Goal: Task Accomplishment & Management: Use online tool/utility

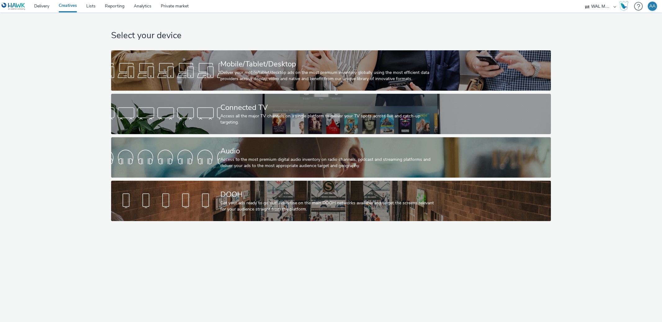
select select "10bae079-8a11-4fca-8b47-9e5fc357b551"
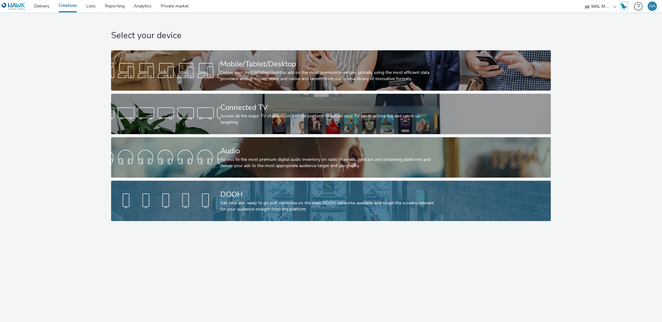
click at [315, 194] on div "DOOH" at bounding box center [329, 194] width 219 height 11
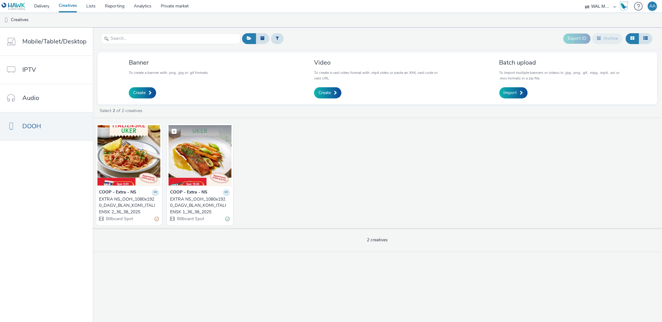
click at [197, 176] on img at bounding box center [200, 155] width 63 height 61
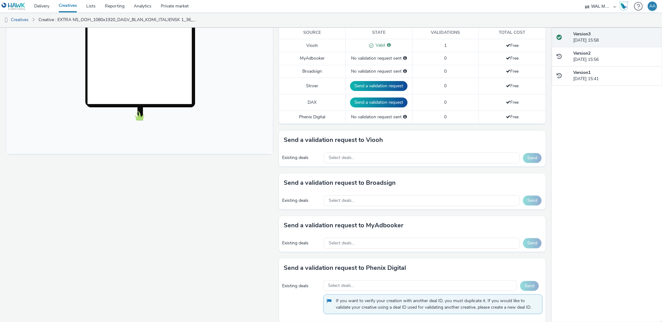
scroll to position [195, 0]
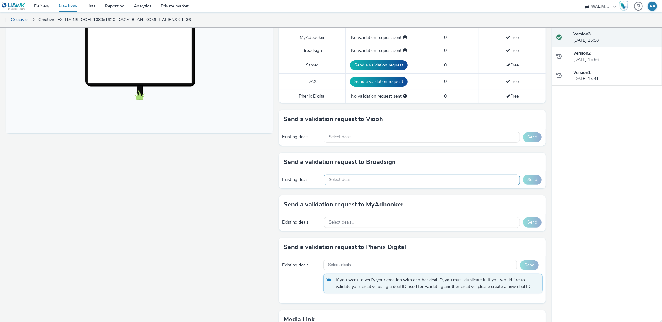
click at [369, 180] on div "Select deals..." at bounding box center [422, 179] width 196 height 11
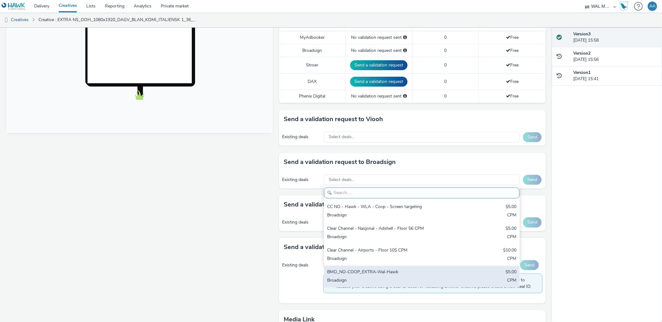
click at [373, 270] on div "BMO_NO-COOP_EXTRA-Wal-Hawk" at bounding box center [389, 272] width 125 height 7
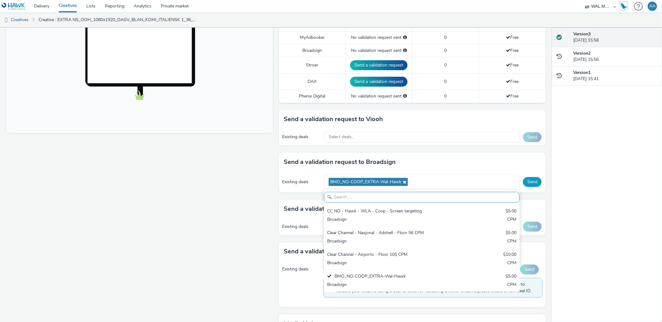
click at [531, 186] on button "Send" at bounding box center [532, 182] width 19 height 10
